Goal: Transaction & Acquisition: Book appointment/travel/reservation

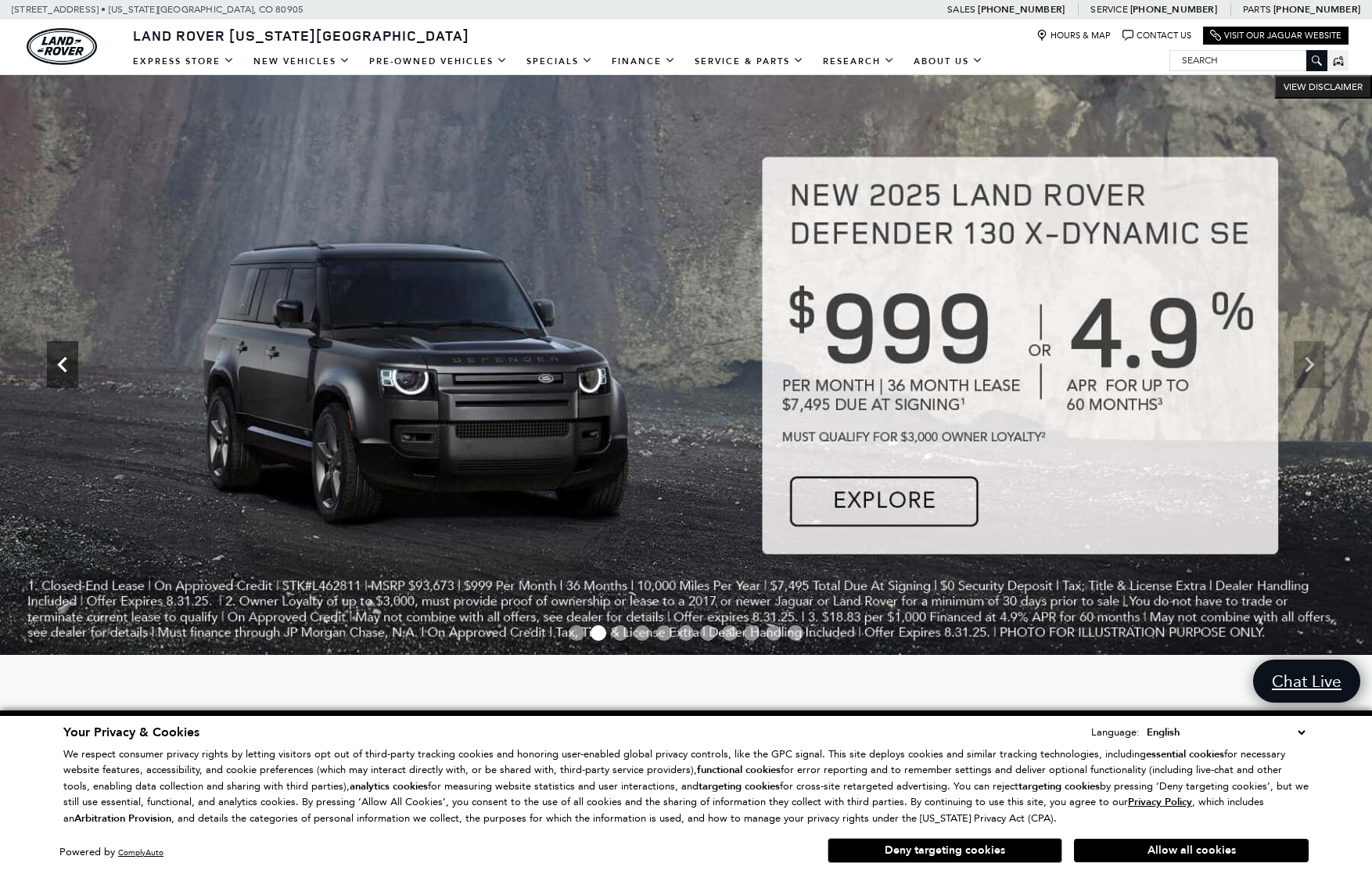
click at [58, 370] on icon "Previous" at bounding box center [62, 364] width 31 height 31
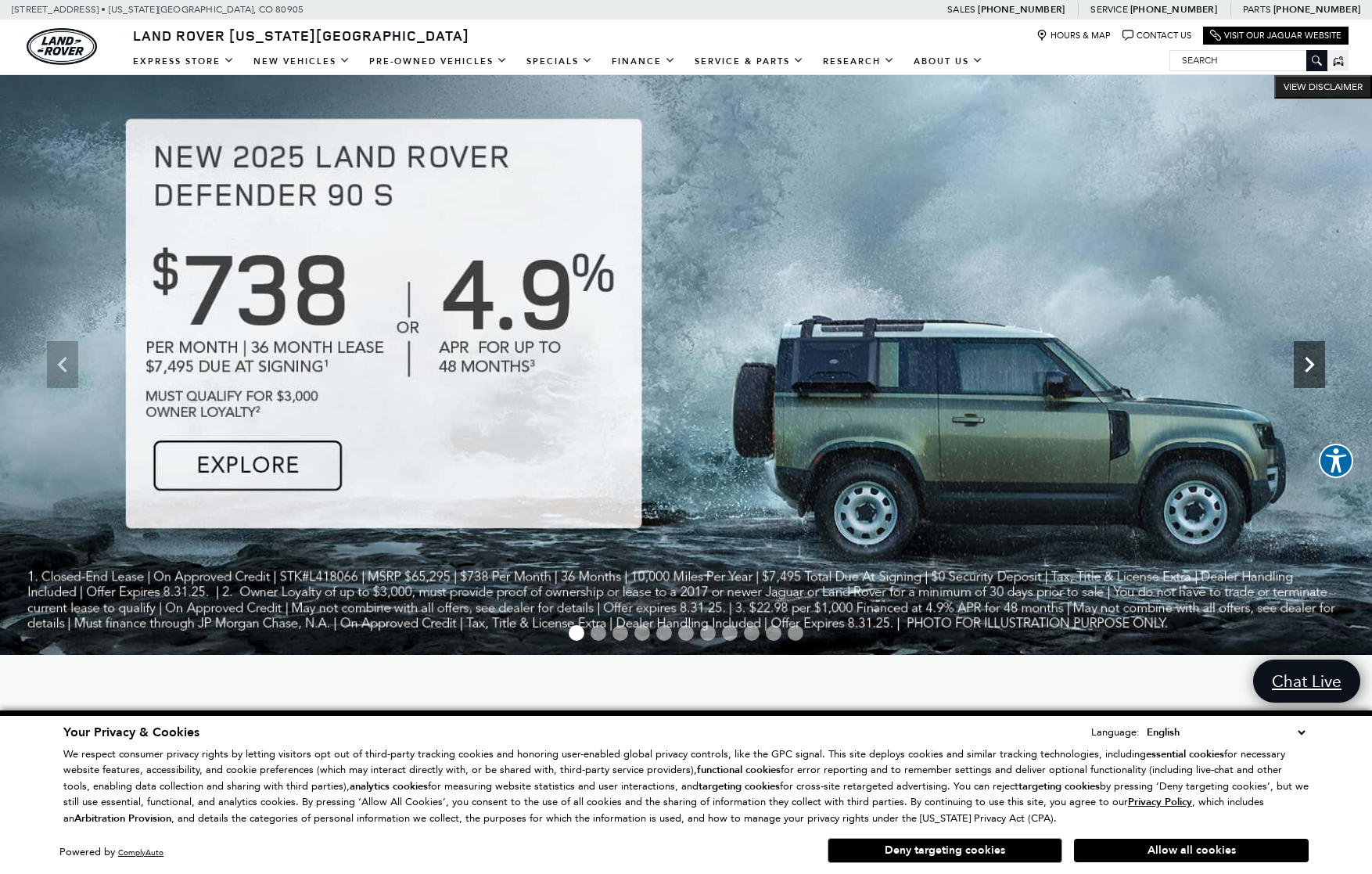
click at [1312, 370] on icon "Next" at bounding box center [1309, 364] width 31 height 31
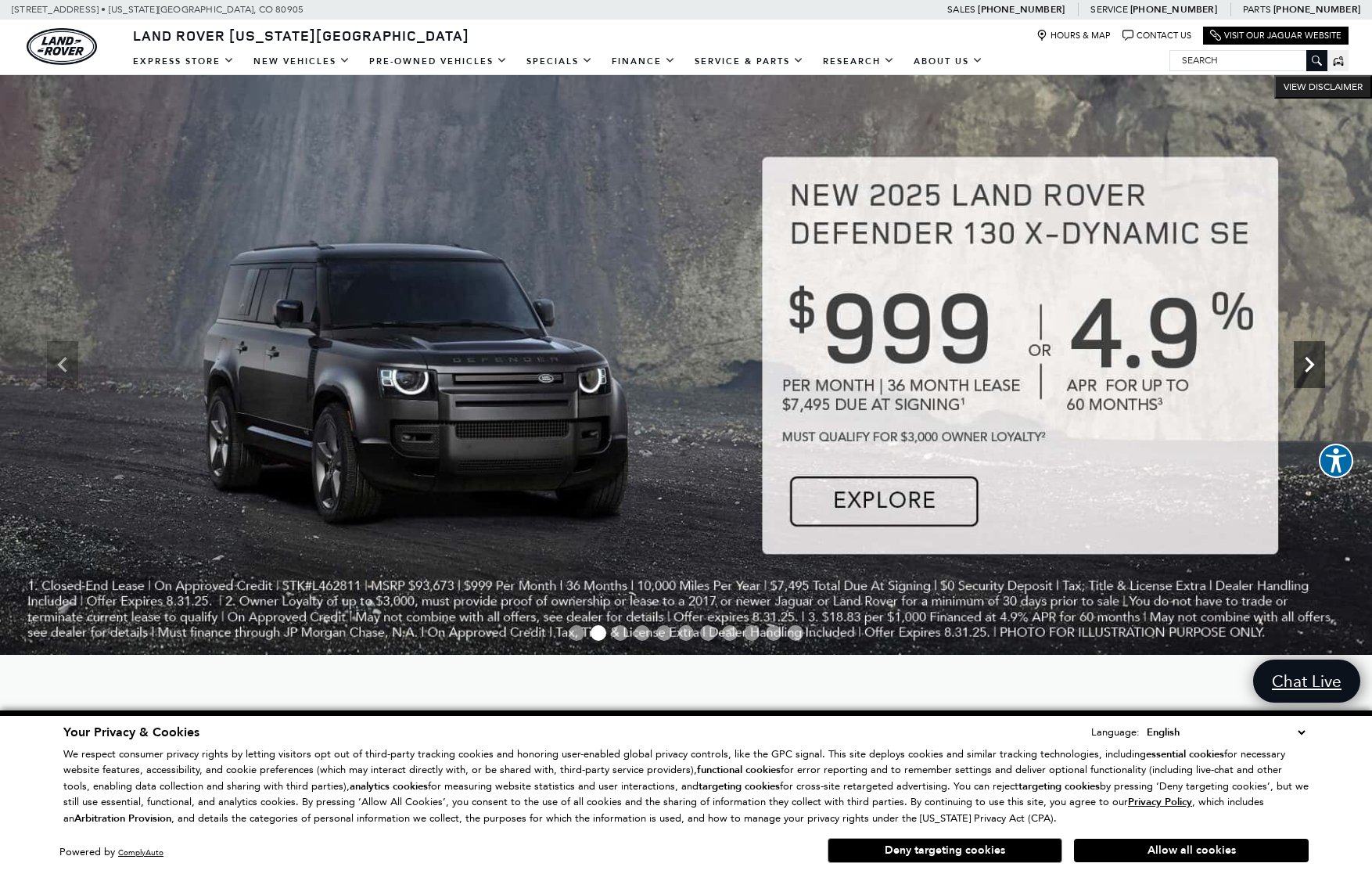
click at [1312, 370] on icon "Next" at bounding box center [1309, 364] width 31 height 31
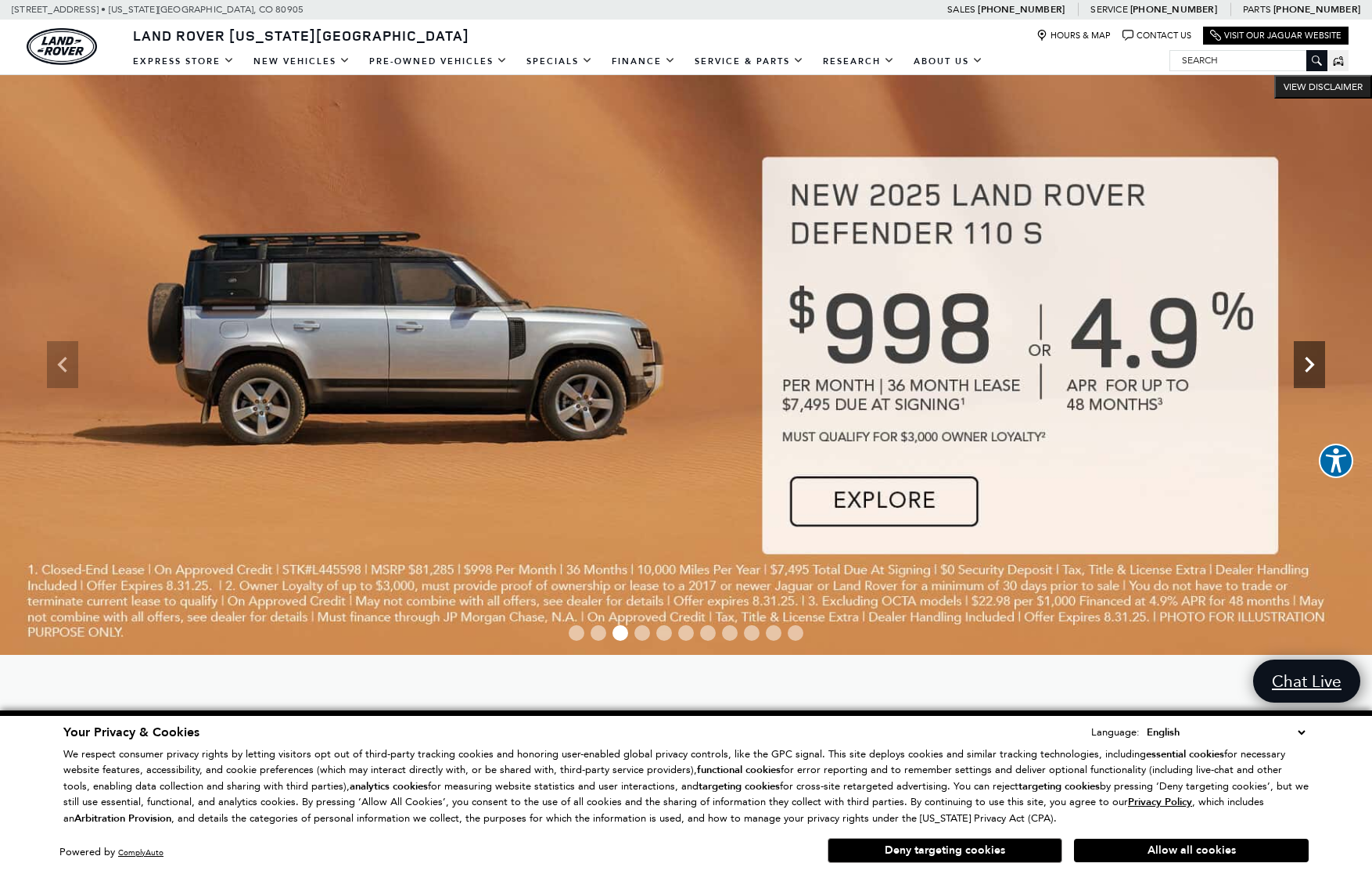
click at [1308, 360] on icon "Next" at bounding box center [1310, 365] width 10 height 16
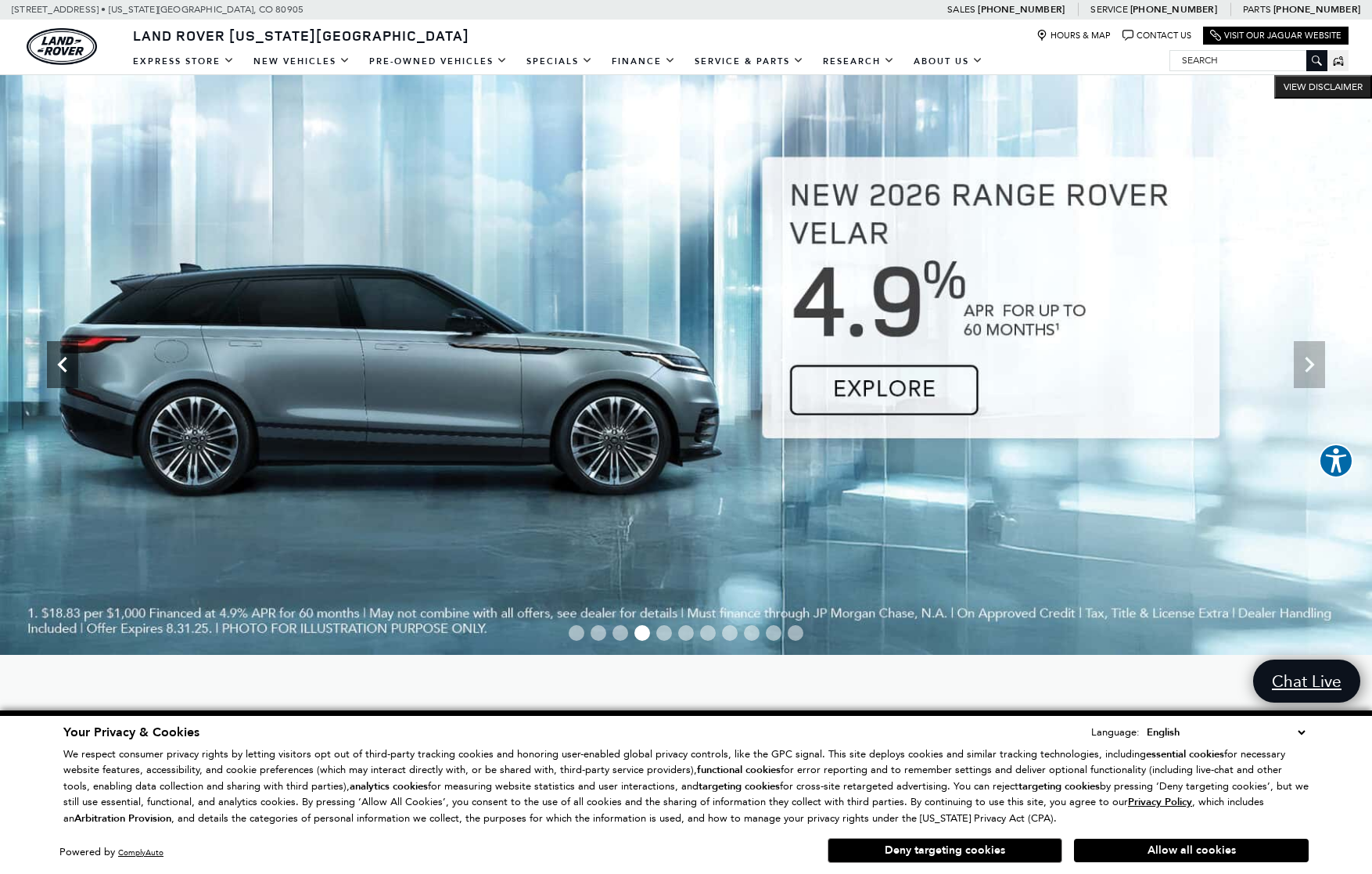
click at [61, 370] on icon "Previous" at bounding box center [62, 364] width 31 height 31
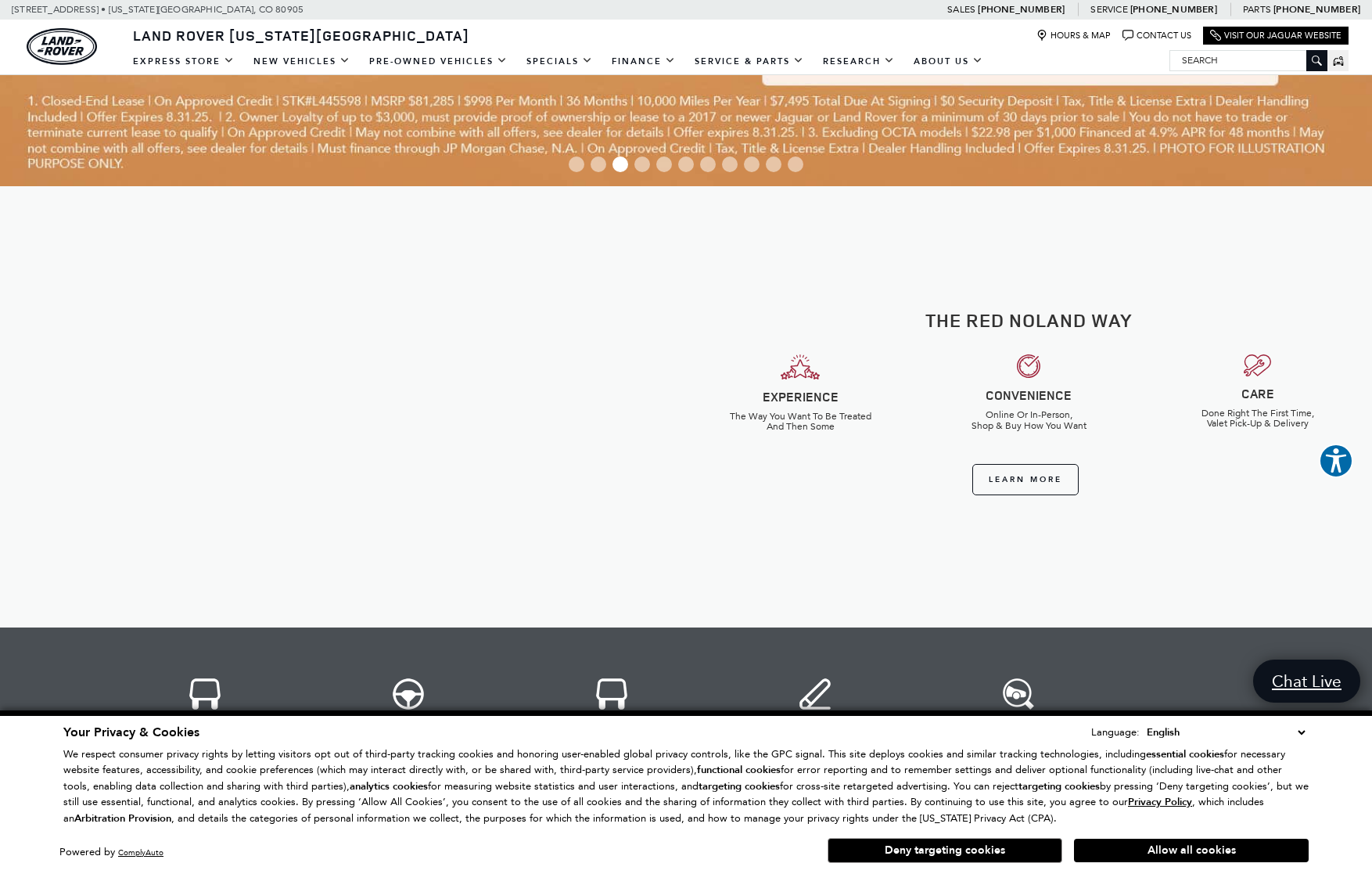
scroll to position [470, 0]
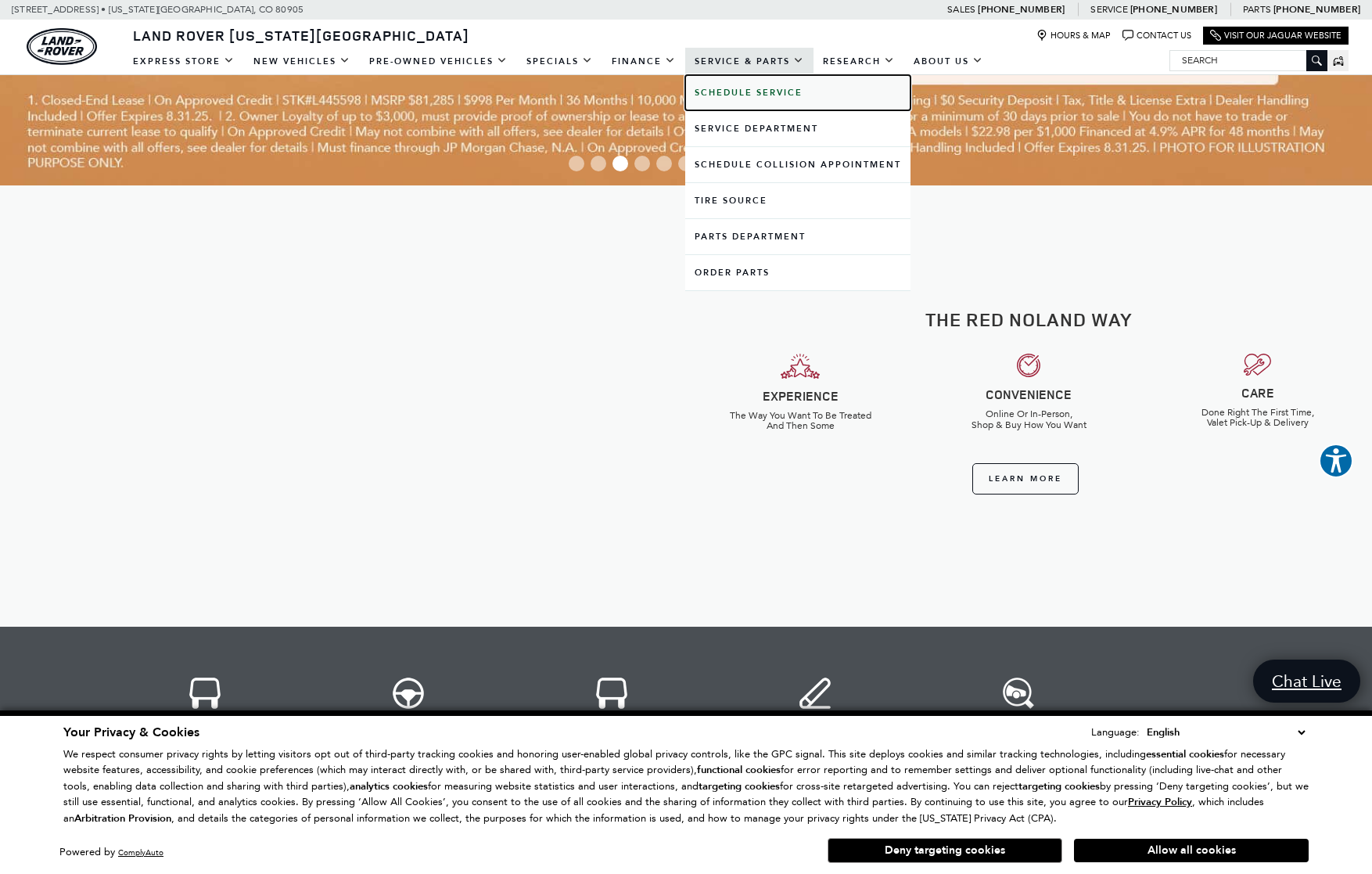
click at [749, 94] on b "Schedule Service" at bounding box center [748, 93] width 108 height 12
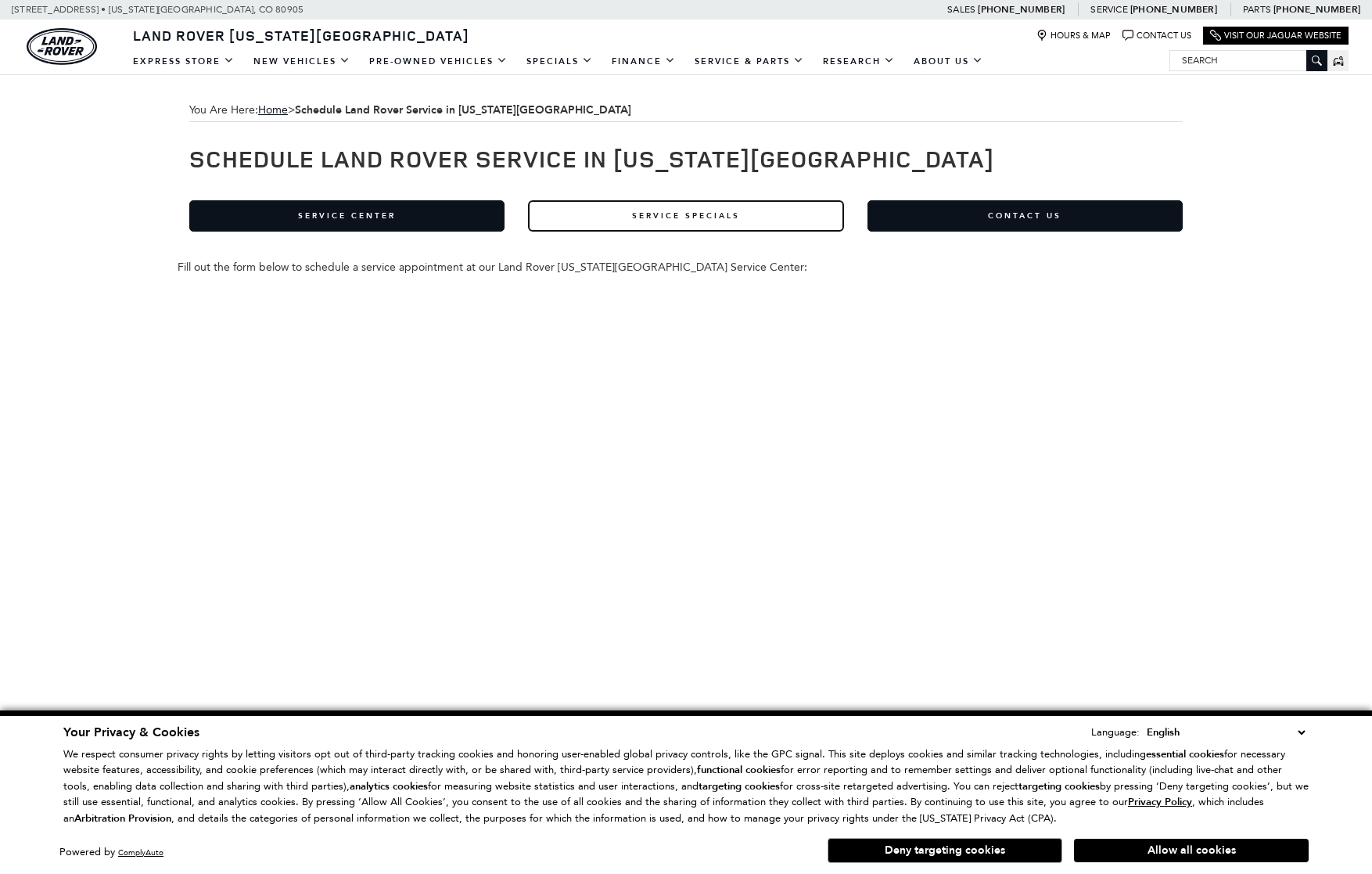
click at [723, 212] on link "Service Specials" at bounding box center [686, 215] width 315 height 31
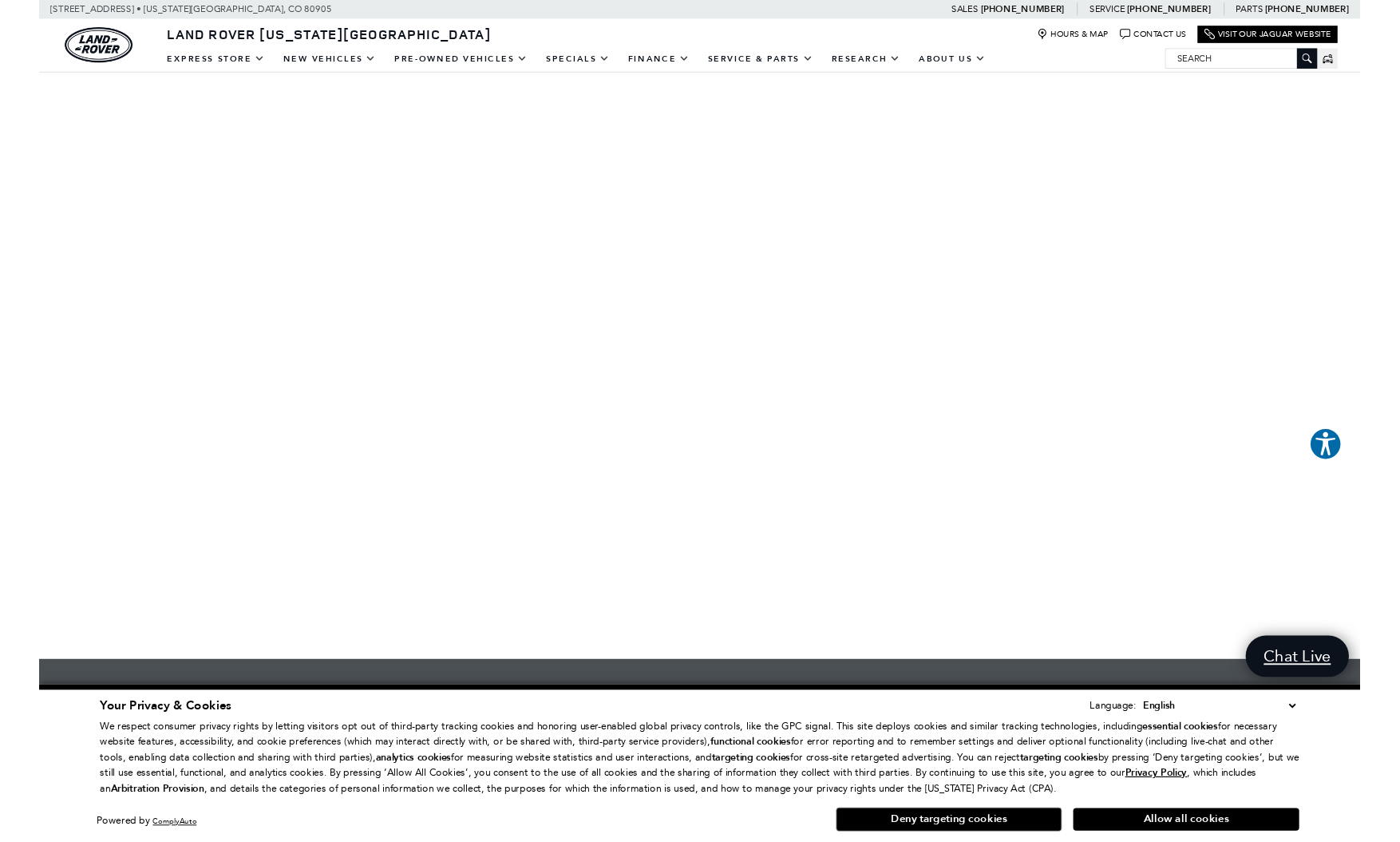
scroll to position [160, 0]
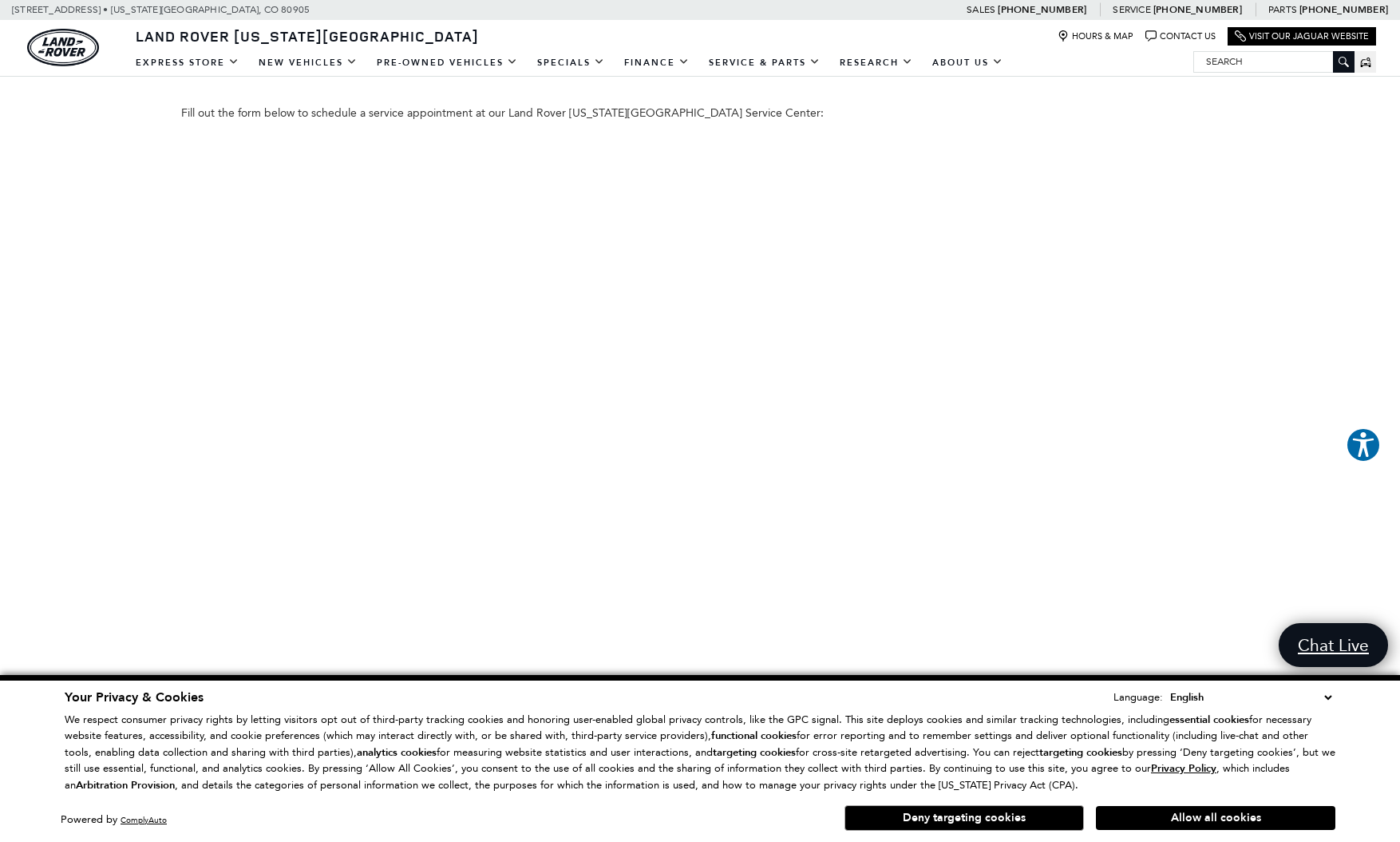
click at [1234, 585] on div "You Are Here: Home > Schedule Land Rover Service in [US_STATE][GEOGRAPHIC_DATA]…" at bounding box center [700, 548] width 1400 height 1262
